Goal: Use online tool/utility: Utilize a website feature to perform a specific function

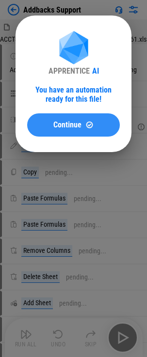
click at [69, 126] on span "Continue" at bounding box center [67, 125] width 28 height 8
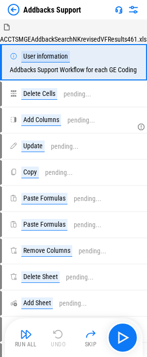
click at [24, 336] on img "button" at bounding box center [26, 334] width 12 height 12
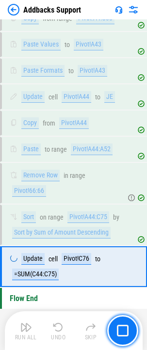
scroll to position [480, 0]
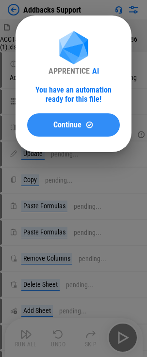
click at [61, 128] on span "Continue" at bounding box center [67, 125] width 28 height 8
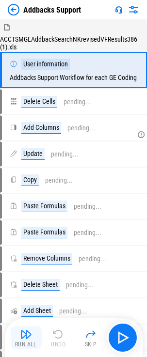
click at [28, 337] on img "button" at bounding box center [26, 334] width 12 height 12
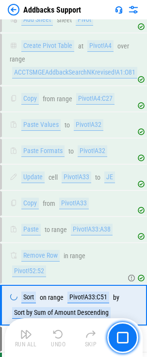
scroll to position [465, 0]
